Goal: Information Seeking & Learning: Learn about a topic

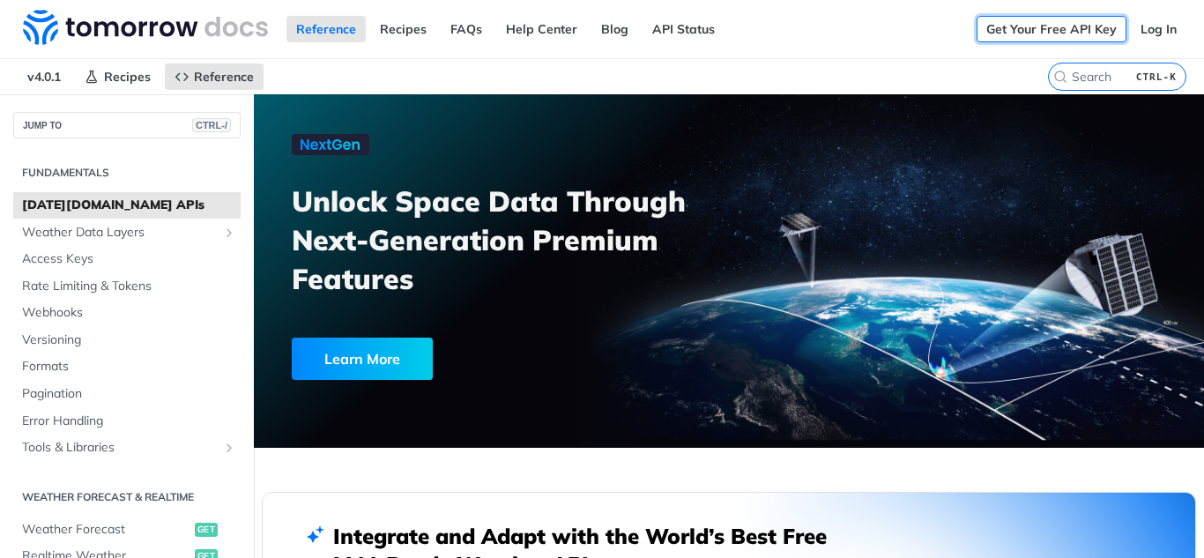
click at [1007, 32] on link "Get Your Free API Key" at bounding box center [1051, 29] width 150 height 26
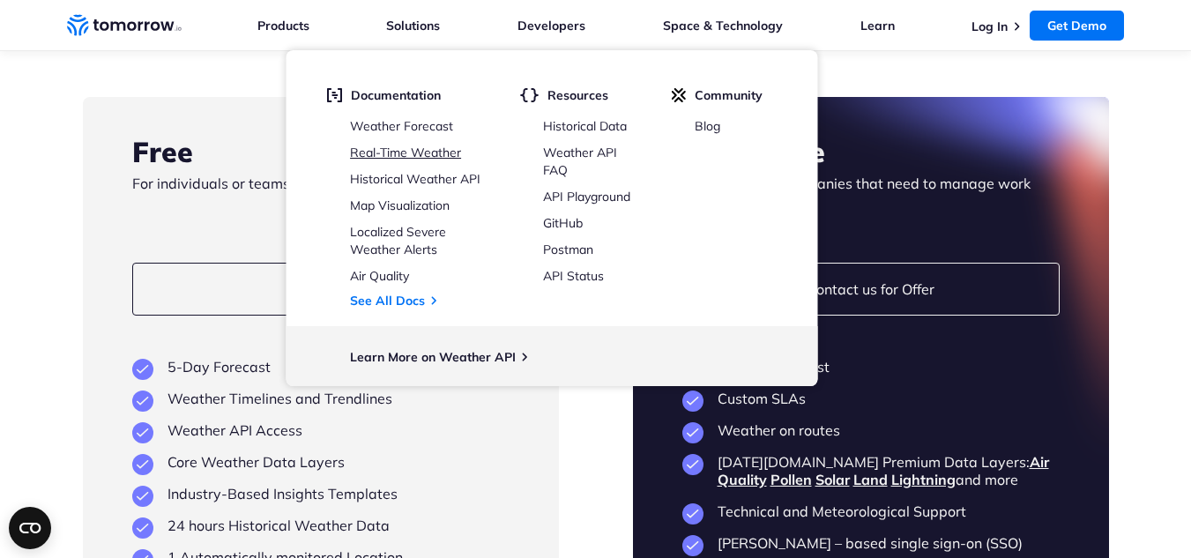
click at [418, 148] on link "Real-Time Weather" at bounding box center [405, 153] width 111 height 16
